Goal: Task Accomplishment & Management: Manage account settings

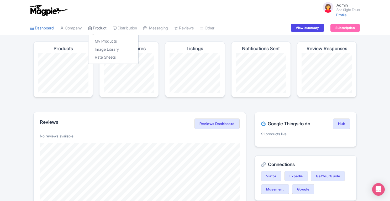
click at [101, 29] on link "Product" at bounding box center [97, 28] width 18 height 14
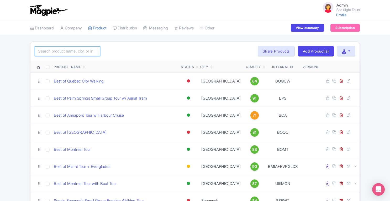
click at [66, 49] on input "search" at bounding box center [68, 51] width 66 height 10
type input "n"
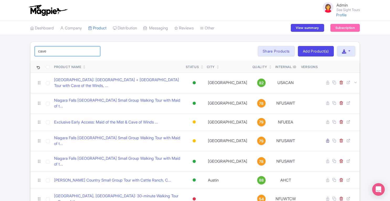
type input "cave"
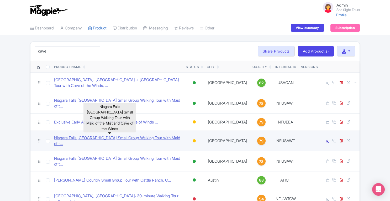
click at [147, 135] on link "Niagara Falls USA Small Group Walking Tour with Maid of t..." at bounding box center [117, 141] width 127 height 12
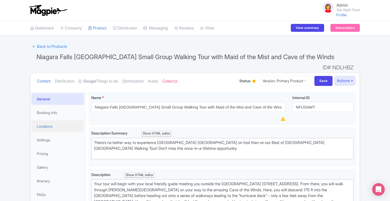
click at [50, 120] on link "Locations" at bounding box center [57, 126] width 52 height 12
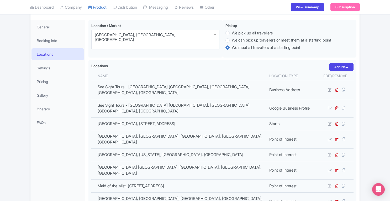
scroll to position [77, 0]
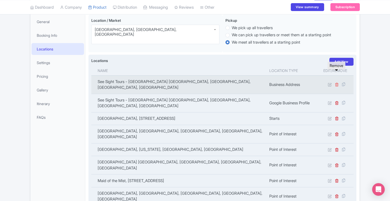
click at [337, 82] on icon at bounding box center [336, 84] width 4 height 4
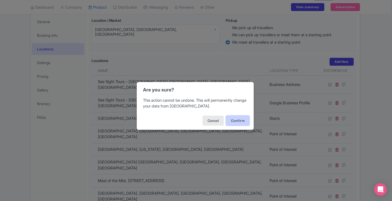
click at [236, 120] on button "Confirm" at bounding box center [238, 120] width 24 height 10
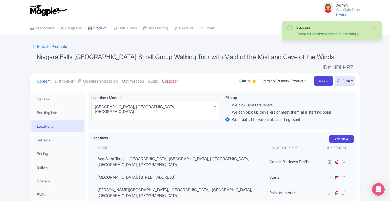
scroll to position [83, 0]
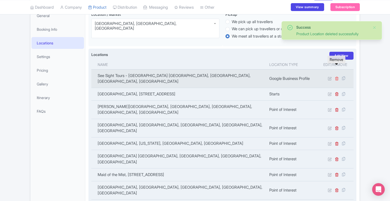
click at [337, 76] on icon at bounding box center [336, 78] width 4 height 4
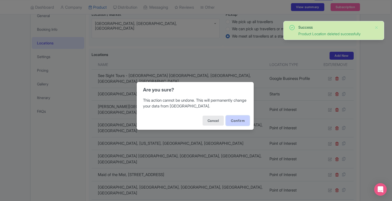
click at [232, 121] on button "Confirm" at bounding box center [238, 120] width 24 height 10
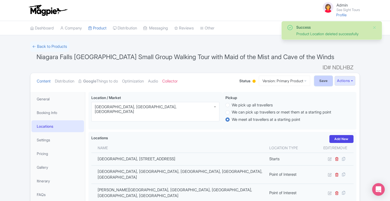
click at [323, 76] on input "Save" at bounding box center [323, 81] width 18 height 10
type input "Saving..."
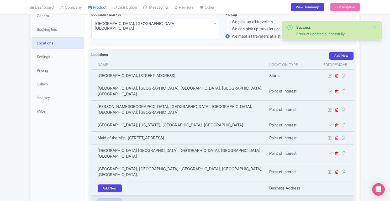
click at [109, 198] on link "Add New" at bounding box center [110, 202] width 24 height 8
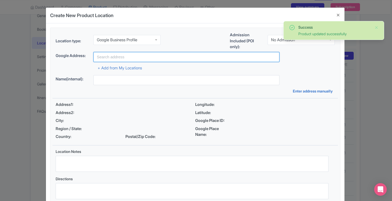
click at [144, 58] on input "text" at bounding box center [186, 57] width 186 height 10
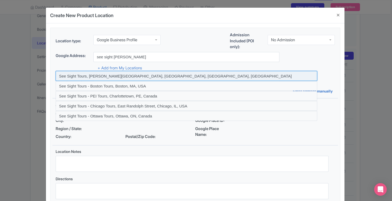
click at [144, 72] on input at bounding box center [186, 76] width 261 height 10
type input "See Sight Tours, [PERSON_NAME][GEOGRAPHIC_DATA], [GEOGRAPHIC_DATA], [GEOGRAPHIC…"
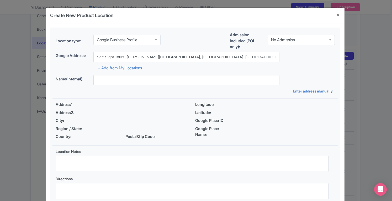
type input "See Sight Tours, [PERSON_NAME][GEOGRAPHIC_DATA], [GEOGRAPHIC_DATA], [GEOGRAPHIC…"
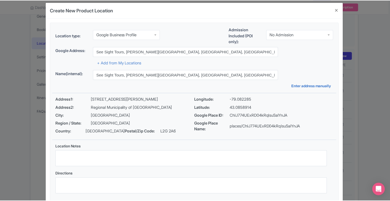
scroll to position [36, 0]
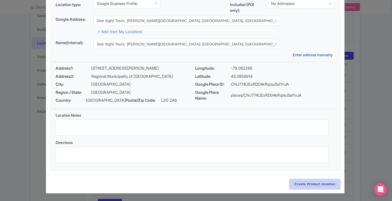
click at [318, 185] on input "Create Product location" at bounding box center [314, 184] width 51 height 10
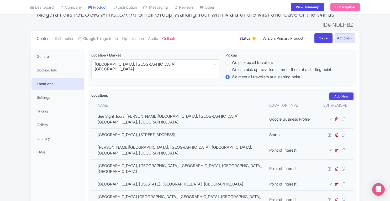
scroll to position [18, 0]
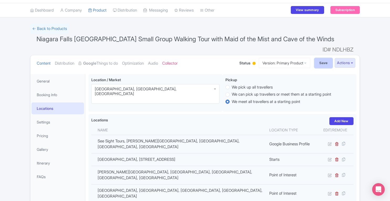
click at [326, 58] on input "Save" at bounding box center [323, 63] width 18 height 10
type input "Update Product"
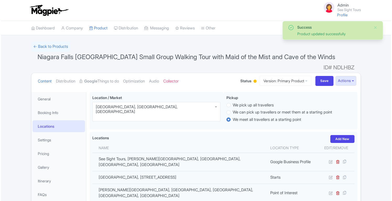
scroll to position [83, 0]
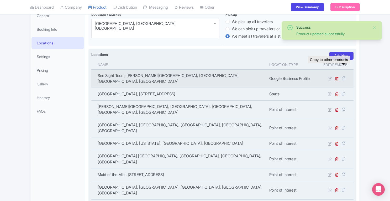
click at [344, 76] on icon at bounding box center [342, 78] width 7 height 5
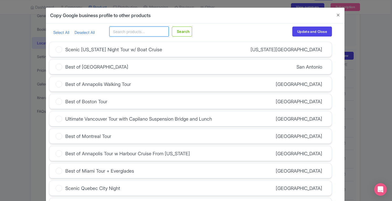
click at [141, 32] on input "text" at bounding box center [138, 31] width 59 height 10
type input "niagara"
click at [172, 26] on button "Search" at bounding box center [182, 31] width 20 height 10
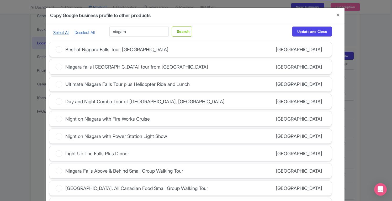
click at [64, 33] on link "Select All" at bounding box center [61, 32] width 16 height 5
click at [57, 67] on icon at bounding box center [59, 66] width 7 height 7
click at [0, 0] on input "Niagara falls Canada tour from Toronto" at bounding box center [0, 0] width 0 height 0
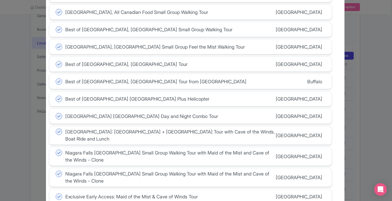
scroll to position [208, 0]
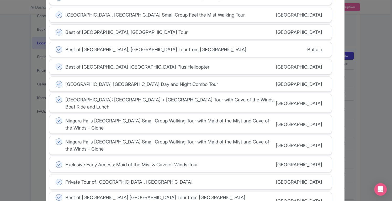
click at [58, 47] on icon at bounding box center [59, 49] width 7 height 7
click at [0, 0] on input "Best of Niagara Falls, USA Tour from Buffalo" at bounding box center [0, 0] width 0 height 0
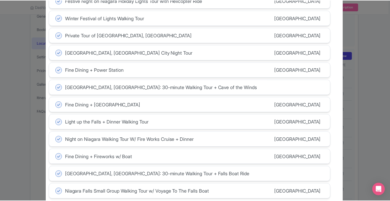
scroll to position [487, 0]
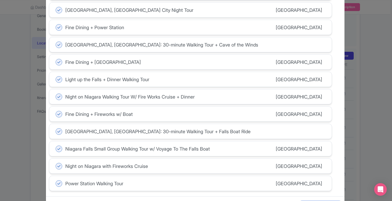
click at [331, 200] on button "Update and Close" at bounding box center [320, 205] width 40 height 10
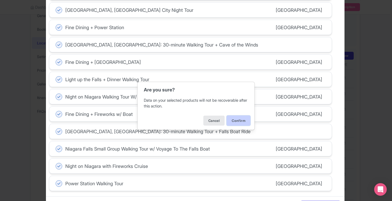
click at [238, 121] on button "Confirm" at bounding box center [238, 120] width 24 height 10
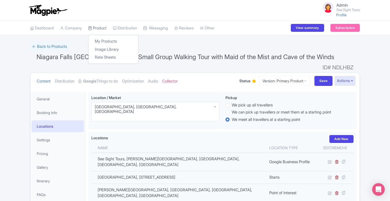
click at [102, 31] on link "Product" at bounding box center [97, 28] width 18 height 14
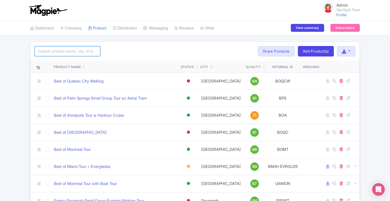
click at [88, 48] on input "search" at bounding box center [68, 51] width 66 height 10
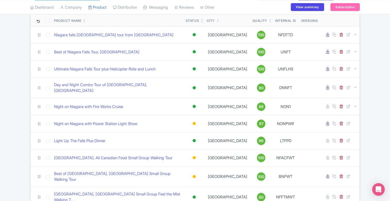
scroll to position [47, 0]
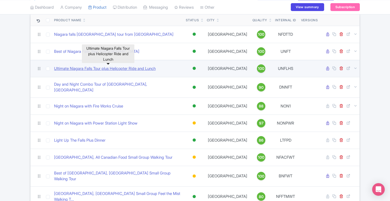
type input "niaga"
click at [130, 67] on link "Ultimate Niagara Falls Tour plus Helicopter Ride and Lunch" at bounding box center [104, 69] width 101 height 6
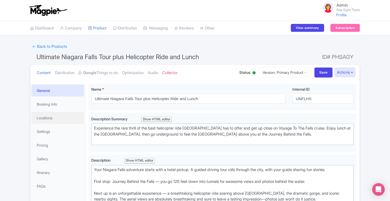
click at [48, 118] on link "Locations" at bounding box center [57, 118] width 52 height 12
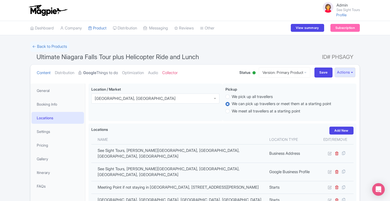
click at [107, 71] on link "Google Things to do" at bounding box center [97, 72] width 39 height 17
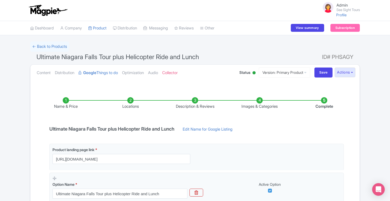
scroll to position [122, 0]
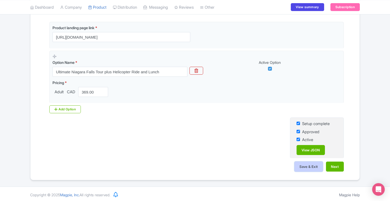
click at [309, 166] on button "Save & Exit" at bounding box center [308, 166] width 28 height 10
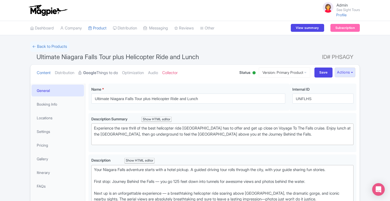
click at [108, 74] on link "Google Things to do" at bounding box center [97, 72] width 39 height 17
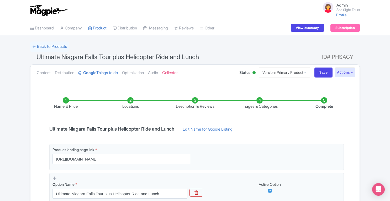
scroll to position [122, 0]
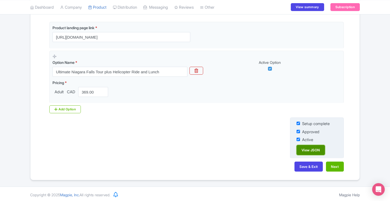
click at [308, 149] on link "View JSON" at bounding box center [310, 150] width 28 height 10
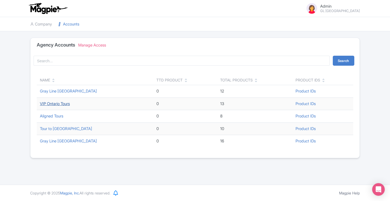
click at [67, 104] on link "VIP Ontario Tours" at bounding box center [55, 103] width 30 height 5
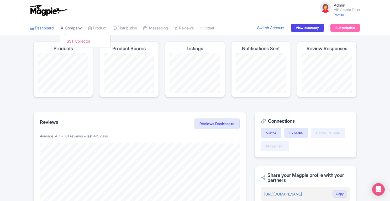
click at [75, 29] on link "Company" at bounding box center [71, 28] width 22 height 14
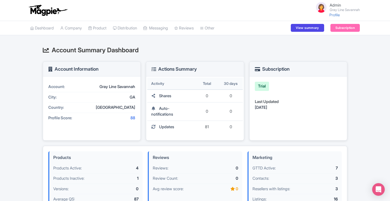
click at [215, 52] on h2 "Account Summary Dashboard" at bounding box center [195, 50] width 304 height 7
click at [344, 29] on link "Subscription" at bounding box center [344, 28] width 29 height 8
click at [79, 43] on link "SST Collector" at bounding box center [85, 41] width 50 height 8
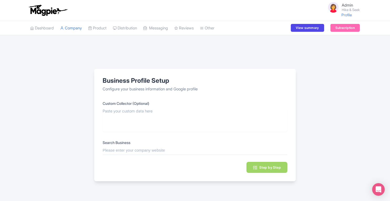
click at [143, 149] on input "text" at bounding box center [194, 150] width 185 height 6
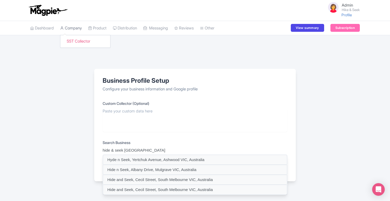
type input "hide & seek [GEOGRAPHIC_DATA]"
click at [69, 28] on link "Company" at bounding box center [71, 28] width 22 height 14
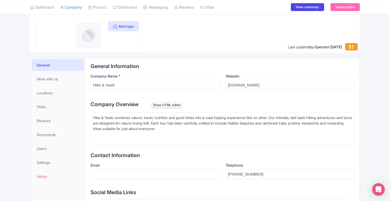
scroll to position [57, 0]
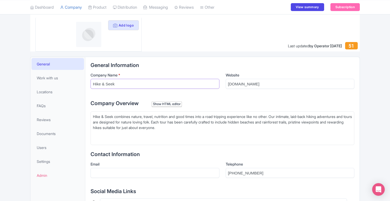
drag, startPoint x: 93, startPoint y: 82, endPoint x: 134, endPoint y: 83, distance: 41.2
click at [134, 83] on input "Hike & Seek" at bounding box center [154, 84] width 129 height 10
click at [115, 123] on div "Hike & Seek combines nature, travel, nutrition and good times into a road tripp…" at bounding box center [222, 125] width 259 height 22
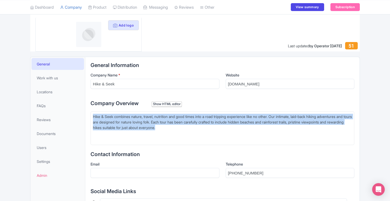
drag, startPoint x: 93, startPoint y: 116, endPoint x: 208, endPoint y: 128, distance: 115.8
click at [208, 128] on div "Hike & Seek combines nature, travel, nutrition and good times into a road tripp…" at bounding box center [222, 125] width 259 height 22
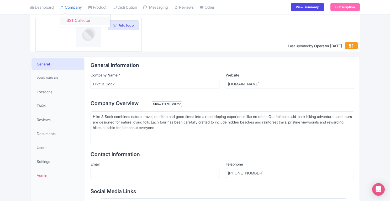
click at [77, 21] on link "SST Collector" at bounding box center [85, 21] width 50 height 8
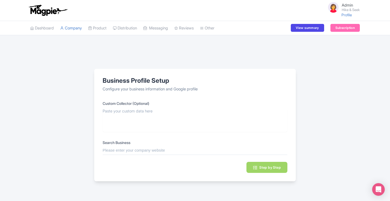
click at [152, 152] on input "text" at bounding box center [194, 150] width 185 height 6
paste input "Hike & Seek"
click at [147, 150] on input "Hike & Seek" at bounding box center [194, 150] width 185 height 6
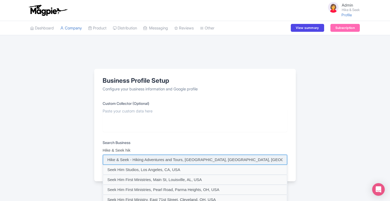
click at [147, 159] on input at bounding box center [195, 159] width 184 height 10
type input "Hike & Seek - Hiking Adventures and Tours, [GEOGRAPHIC_DATA], [GEOGRAPHIC_DATA]…"
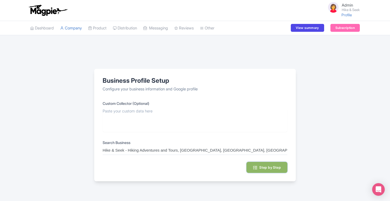
click at [268, 170] on button "Step by Step" at bounding box center [266, 166] width 41 height 11
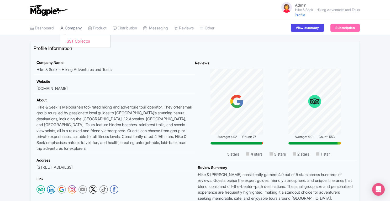
click at [79, 26] on link "Company" at bounding box center [71, 28] width 22 height 14
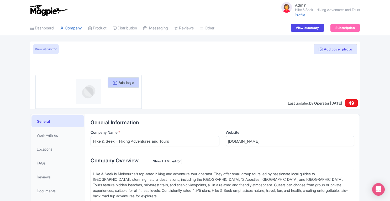
click at [126, 82] on button "Add logo" at bounding box center [123, 82] width 31 height 10
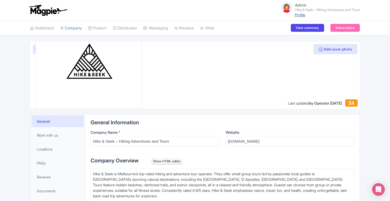
click at [295, 15] on link "Profile" at bounding box center [299, 15] width 10 height 4
click at [100, 28] on link "Product" at bounding box center [97, 28] width 18 height 14
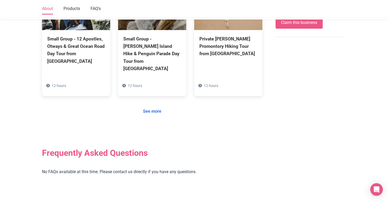
scroll to position [261, 0]
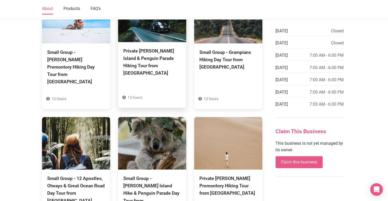
click at [158, 32] on img at bounding box center [152, 16] width 68 height 52
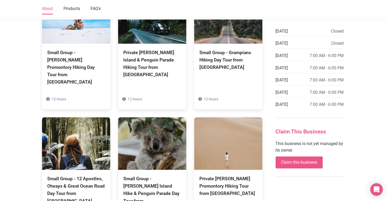
scroll to position [0, 0]
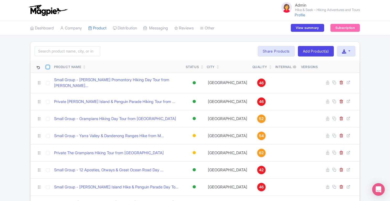
click at [48, 66] on input "checkbox" at bounding box center [48, 67] width 4 height 4
checkbox input "true"
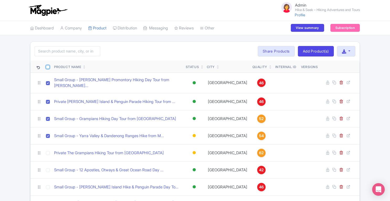
checkbox input "true"
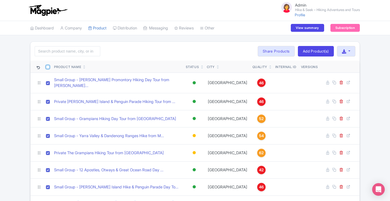
checkbox input "true"
click at [246, 53] on button "Bulk Actions" at bounding box center [237, 51] width 35 height 10
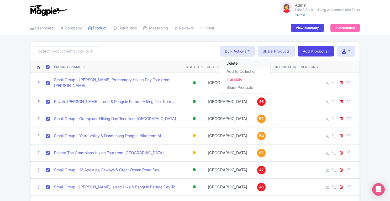
click at [234, 63] on link "Delete" at bounding box center [245, 63] width 50 height 8
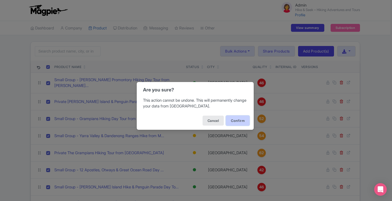
click at [242, 120] on button "Confirm" at bounding box center [238, 120] width 24 height 10
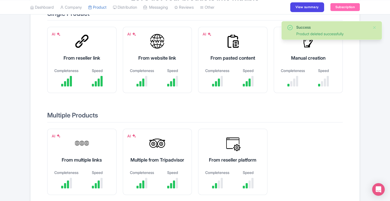
scroll to position [65, 0]
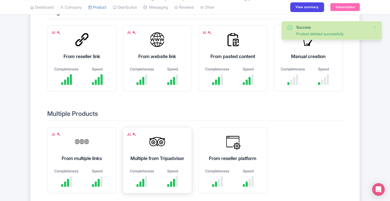
click at [150, 159] on div "Multiple from Tripadvisor" at bounding box center [157, 157] width 56 height 7
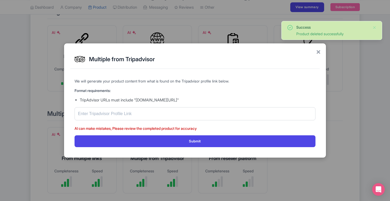
click at [88, 19] on div "× Multiple from Tripadvisor We will generate your product content from what is …" at bounding box center [195, 100] width 390 height 201
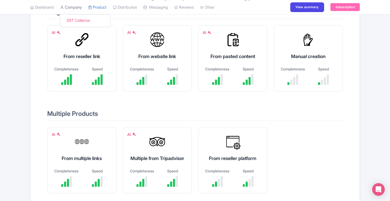
click at [72, 6] on link "Company" at bounding box center [71, 7] width 22 height 14
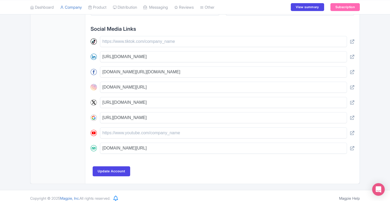
scroll to position [226, 0]
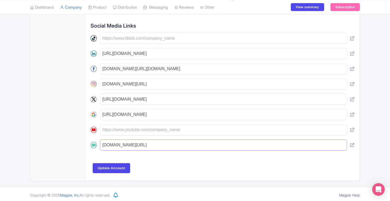
drag, startPoint x: 296, startPoint y: 145, endPoint x: 100, endPoint y: 144, distance: 195.6
click at [100, 144] on input "[DOMAIN_NAME][URL]" at bounding box center [223, 144] width 247 height 11
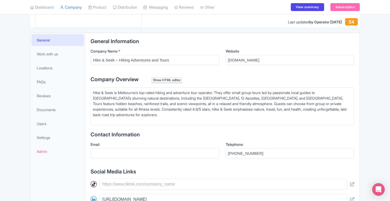
scroll to position [65, 0]
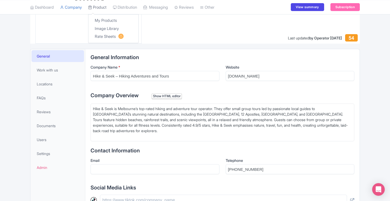
click at [105, 9] on link "Product" at bounding box center [97, 7] width 18 height 14
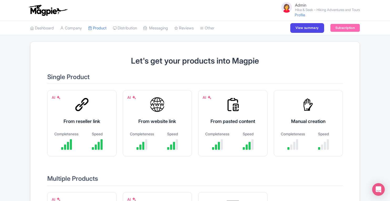
scroll to position [75, 0]
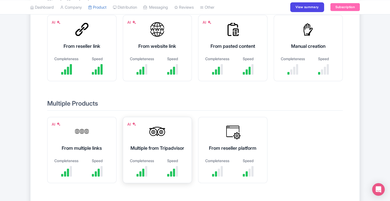
click at [142, 138] on div "AI Multiple from Tripadvisor Completeness Speed" at bounding box center [157, 150] width 69 height 66
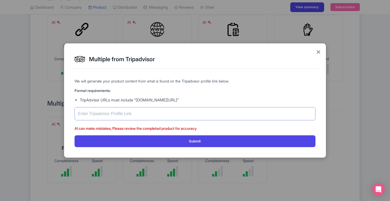
click at [165, 114] on input "text" at bounding box center [194, 113] width 241 height 13
paste input "[DOMAIN_NAME][URL]"
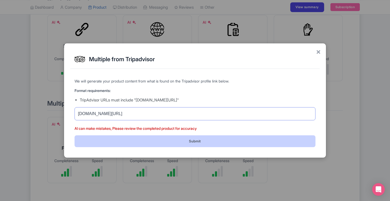
type input "[DOMAIN_NAME][URL]"
click at [201, 140] on button "Submit" at bounding box center [194, 141] width 241 height 12
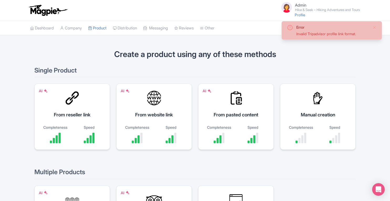
scroll to position [71, 0]
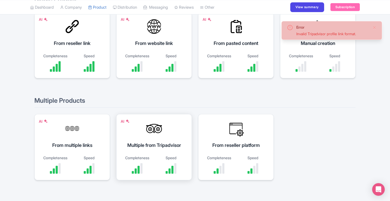
click at [160, 155] on div "Speed" at bounding box center [171, 158] width 29 height 6
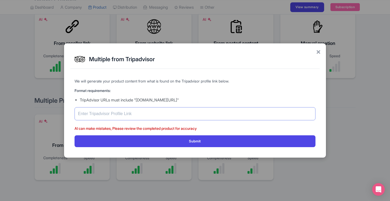
click at [160, 115] on input "text" at bounding box center [194, 113] width 241 height 13
paste input "tripadvisor.com/Attraction_Review-g255100-d10892634-Reviews-Hike_Seek-Melbourne…"
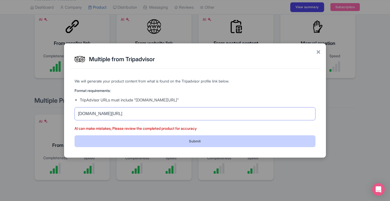
type input "tripadvisor.com/Attraction_Review-g255100-d10892634-Reviews-Hike_Seek-Melbourne…"
click at [180, 139] on button "Submit" at bounding box center [194, 141] width 241 height 12
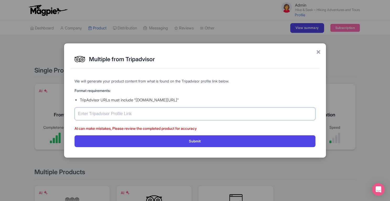
click at [172, 114] on input "text" at bounding box center [194, 113] width 241 height 13
paste input "[DOMAIN_NAME][URL]"
click at [76, 114] on input "[DOMAIN_NAME][URL]" at bounding box center [194, 113] width 241 height 13
type input "[URL][DOMAIN_NAME]"
click at [74, 135] on button "Submit" at bounding box center [194, 141] width 241 height 12
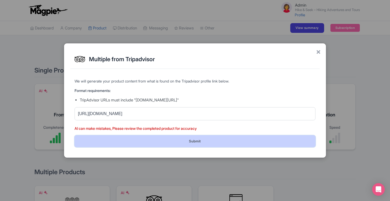
click at [152, 138] on button "Submit" at bounding box center [194, 141] width 241 height 12
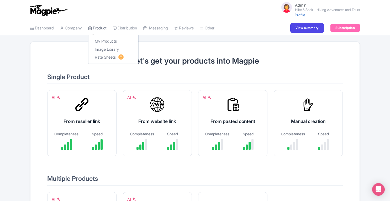
click at [104, 28] on link "Product" at bounding box center [97, 28] width 18 height 14
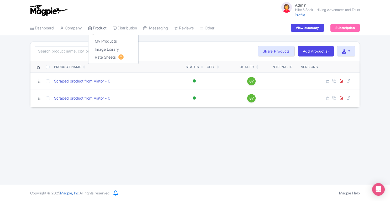
click at [106, 29] on link "Product" at bounding box center [97, 28] width 18 height 14
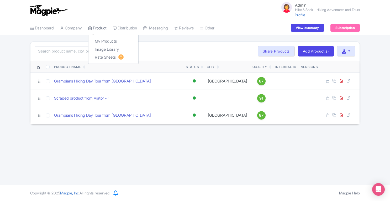
click at [106, 30] on link "Product" at bounding box center [97, 28] width 18 height 14
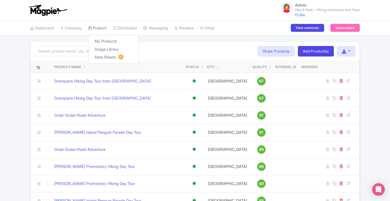
click at [104, 29] on link "Product" at bounding box center [97, 28] width 18 height 14
click at [102, 29] on link "Product" at bounding box center [97, 28] width 18 height 14
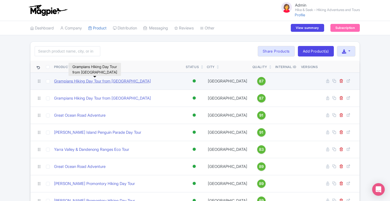
click at [126, 82] on link "Grampians Hiking Day Tour from [GEOGRAPHIC_DATA]" at bounding box center [102, 81] width 97 height 6
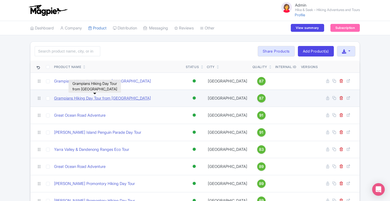
click at [105, 97] on link "Grampians Hiking Day Tour from [GEOGRAPHIC_DATA]" at bounding box center [102, 98] width 97 height 6
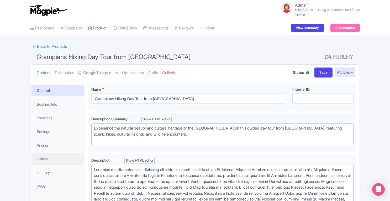
click at [48, 160] on link "Gallery" at bounding box center [57, 159] width 52 height 12
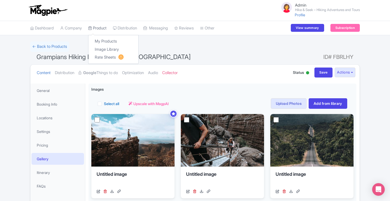
click at [98, 25] on link "Product" at bounding box center [97, 28] width 18 height 14
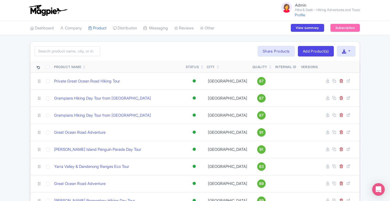
scroll to position [165, 0]
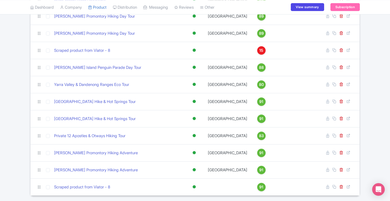
scroll to position [199, 0]
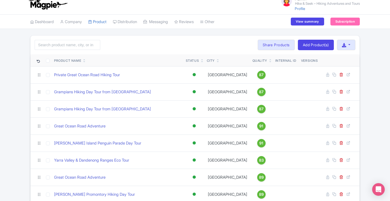
scroll to position [6, 0]
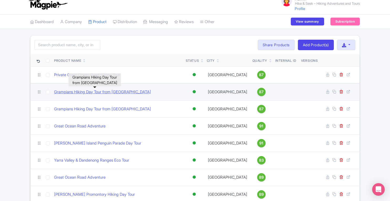
click at [93, 91] on link "Grampians Hiking Day Tour from [GEOGRAPHIC_DATA]" at bounding box center [102, 92] width 97 height 6
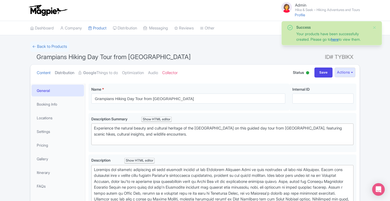
click at [70, 73] on link "Distribution" at bounding box center [64, 72] width 19 height 17
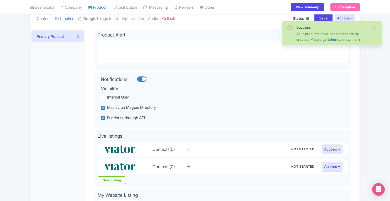
scroll to position [57, 0]
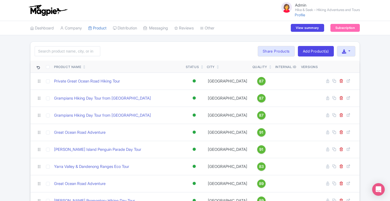
scroll to position [6, 0]
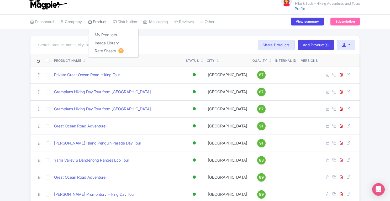
click at [104, 20] on link "Product" at bounding box center [97, 22] width 18 height 14
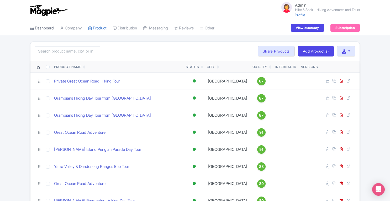
click at [50, 29] on link "Dashboard" at bounding box center [42, 28] width 24 height 14
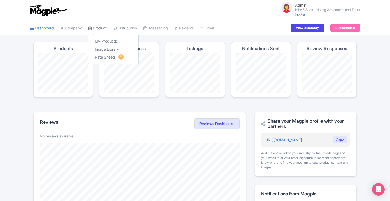
click at [103, 27] on link "Product" at bounding box center [97, 28] width 18 height 14
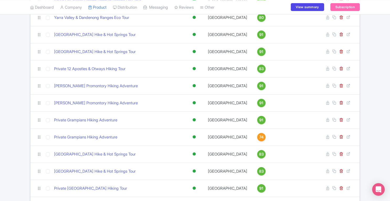
scroll to position [234, 0]
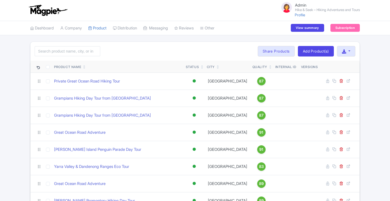
scroll to position [234, 0]
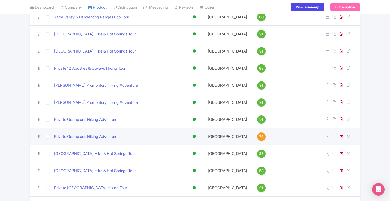
click at [259, 137] on span "74" at bounding box center [261, 136] width 4 height 6
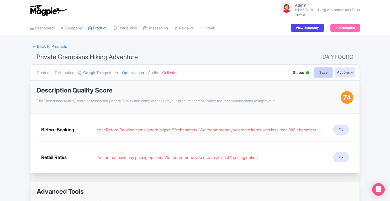
click at [322, 75] on input "Save" at bounding box center [323, 72] width 18 height 10
type input "Saving..."
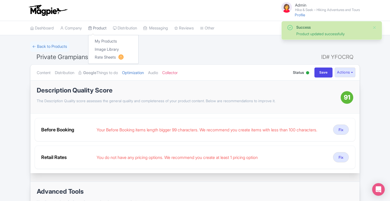
click at [99, 30] on link "Product" at bounding box center [97, 28] width 18 height 14
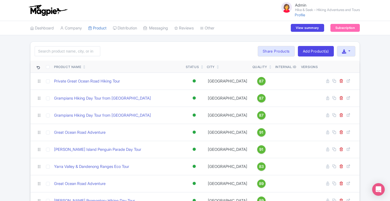
click at [85, 66] on link at bounding box center [84, 68] width 2 height 4
click at [52, 31] on link "Dashboard" at bounding box center [42, 28] width 24 height 14
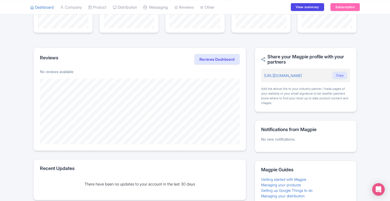
scroll to position [93, 0]
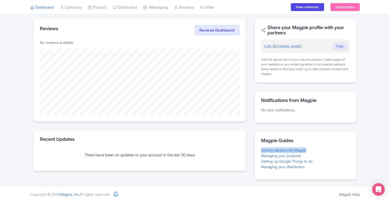
drag, startPoint x: 389, startPoint y: 141, endPoint x: 388, endPoint y: 146, distance: 4.8
click at [388, 146] on div "Magpie recommends Respond to more reviews You currently have unresponded review…" at bounding box center [195, 63] width 390 height 231
click at [379, 145] on div "Magpie recommends Respond to more reviews You currently have unresponded review…" at bounding box center [195, 63] width 390 height 231
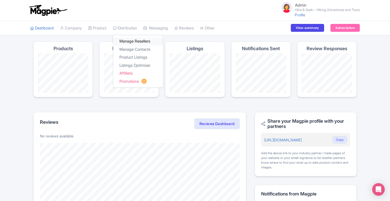
click at [128, 39] on link "Manage Resellers" at bounding box center [138, 41] width 50 height 8
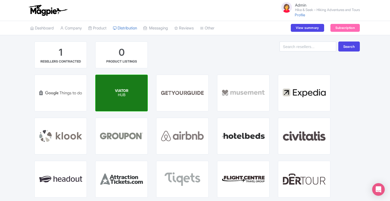
click at [126, 88] on span "VIATOR" at bounding box center [121, 90] width 13 height 4
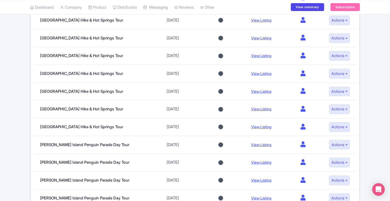
scroll to position [366, 0]
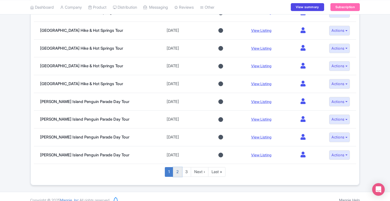
click at [176, 167] on link "2" at bounding box center [177, 172] width 9 height 10
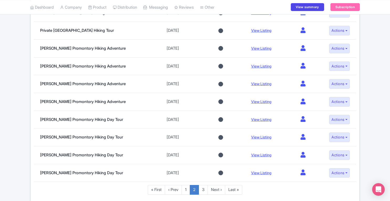
scroll to position [366, 0]
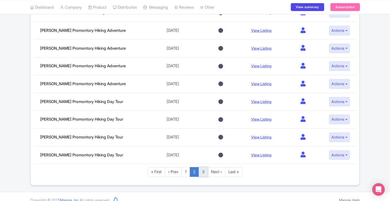
click at [202, 168] on link "3" at bounding box center [202, 172] width 9 height 10
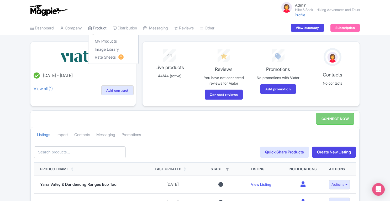
click at [100, 27] on link "Product" at bounding box center [97, 28] width 18 height 14
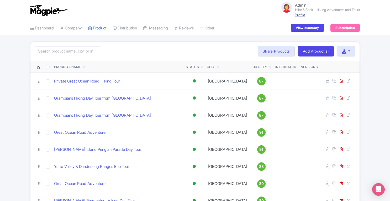
click at [298, 14] on link "Profile" at bounding box center [299, 15] width 10 height 4
click at [44, 29] on link "Dashboard" at bounding box center [42, 28] width 24 height 14
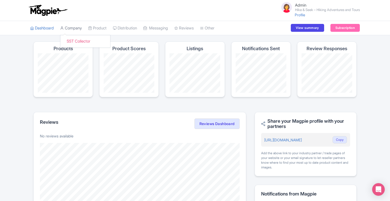
click at [80, 28] on link "Company" at bounding box center [71, 28] width 22 height 14
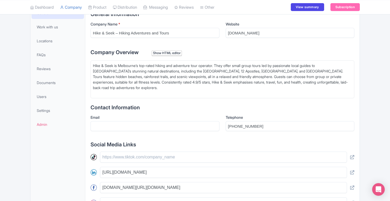
scroll to position [112, 0]
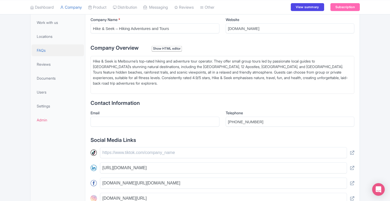
click at [43, 52] on span "FAQs" at bounding box center [41, 50] width 9 height 6
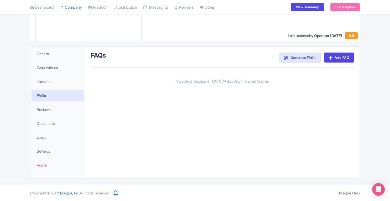
scroll to position [67, 0]
click at [299, 61] on link "Generate FAQs" at bounding box center [299, 58] width 41 height 10
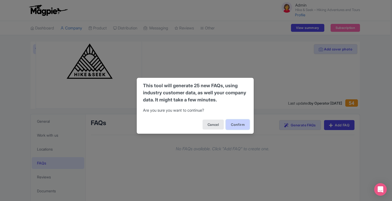
click at [241, 124] on button "Confirm" at bounding box center [238, 124] width 24 height 10
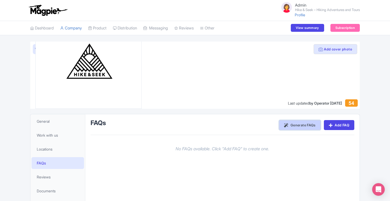
click at [299, 127] on link "Generate FAQs" at bounding box center [299, 125] width 41 height 10
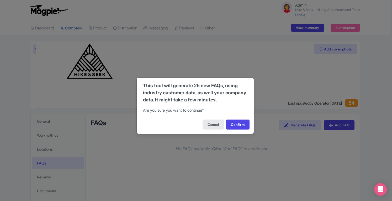
click at [272, 98] on div "This tool will generate 25 new FAQs, using industry customer data, as well your…" at bounding box center [196, 100] width 392 height 201
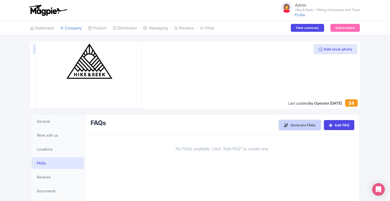
click at [289, 128] on link "Generate FAQs" at bounding box center [299, 125] width 41 height 10
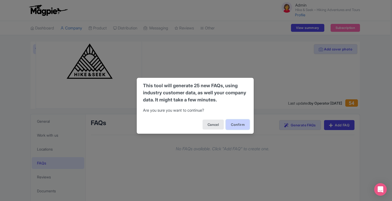
click at [233, 126] on button "Confirm" at bounding box center [238, 124] width 24 height 10
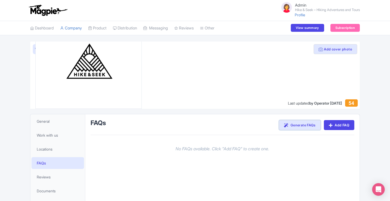
scroll to position [67, 0]
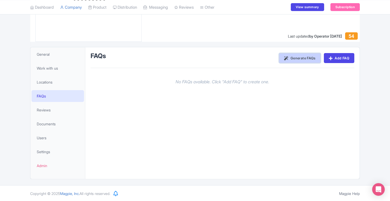
click at [301, 59] on link "Generate FAQs" at bounding box center [299, 58] width 41 height 10
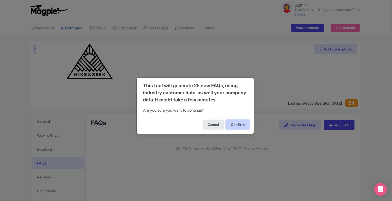
click at [237, 125] on button "Confirm" at bounding box center [238, 124] width 24 height 10
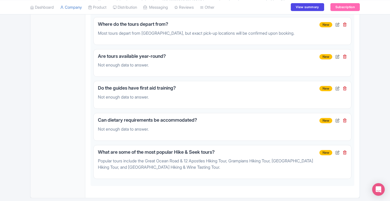
scroll to position [1367, 0]
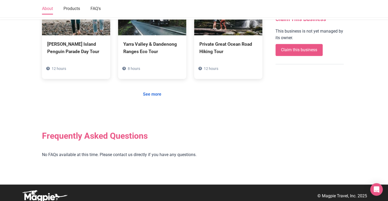
scroll to position [377, 0]
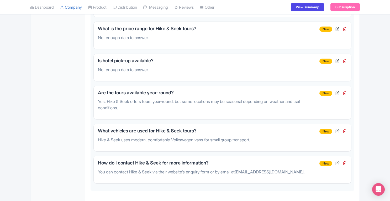
scroll to position [2091, 0]
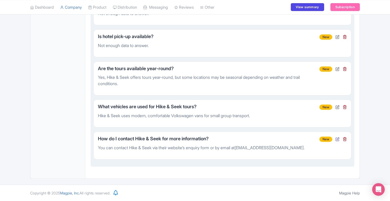
click at [337, 137] on icon at bounding box center [337, 139] width 4 height 4
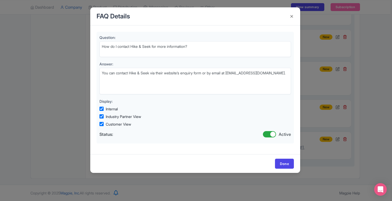
click at [377, 116] on div "FAQ Details Question: How do I contact Hike & Seek for more information? Answer…" at bounding box center [196, 100] width 392 height 201
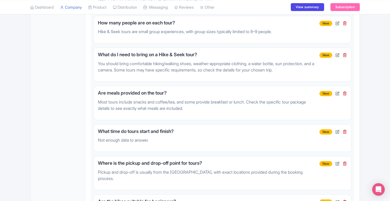
scroll to position [0, 0]
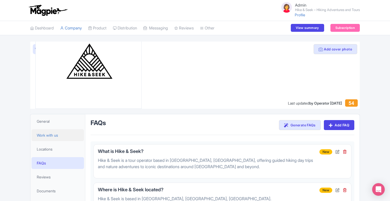
click at [55, 134] on span "Work with us" at bounding box center [47, 135] width 21 height 6
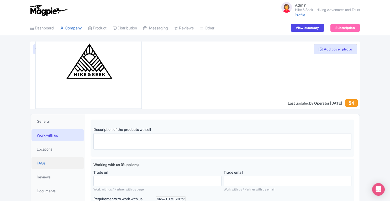
click at [47, 160] on link "FAQs" at bounding box center [57, 163] width 52 height 12
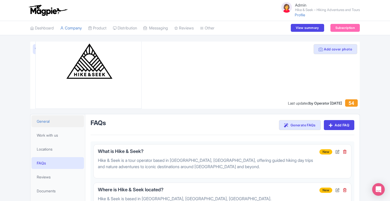
click at [48, 119] on span "General" at bounding box center [43, 121] width 13 height 6
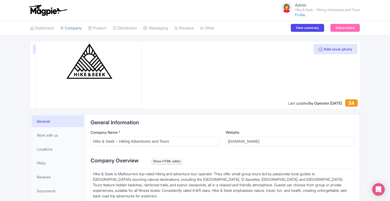
scroll to position [226, 0]
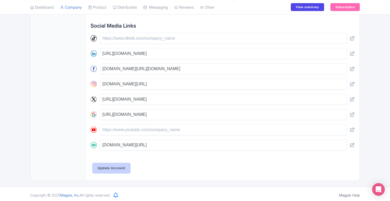
click at [113, 168] on input "Update Account" at bounding box center [111, 168] width 37 height 10
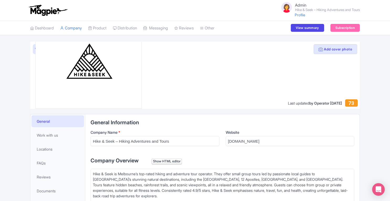
scroll to position [119, 0]
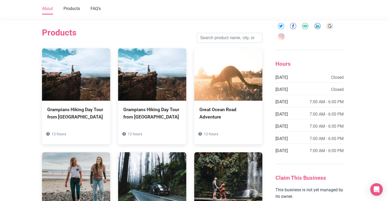
scroll to position [206, 0]
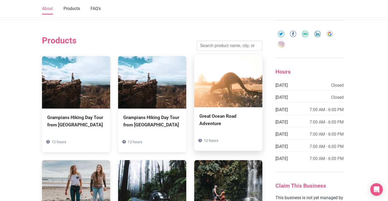
click at [229, 72] on img at bounding box center [228, 81] width 68 height 52
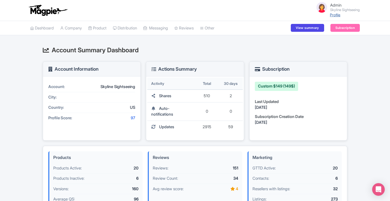
click at [332, 15] on link "Profile" at bounding box center [335, 15] width 10 height 4
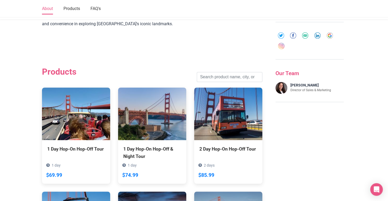
scroll to position [225, 0]
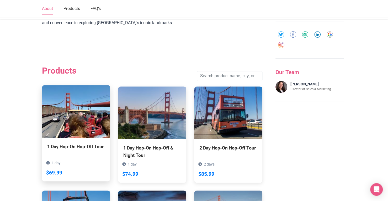
click at [66, 108] on img at bounding box center [76, 111] width 68 height 52
